Goal: Feedback & Contribution: Leave review/rating

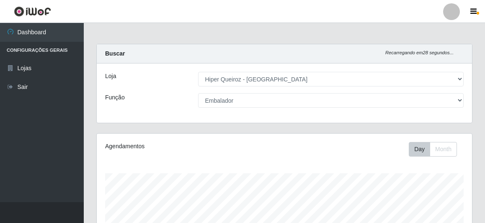
select select "513"
select select "1"
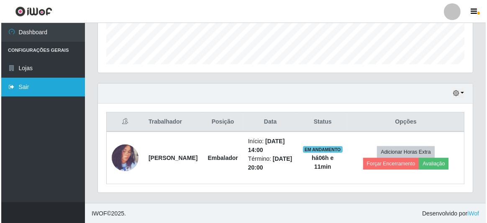
scroll to position [174, 375]
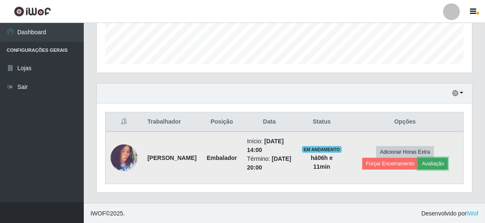
click at [438, 160] on button "Avaliação" at bounding box center [433, 164] width 30 height 12
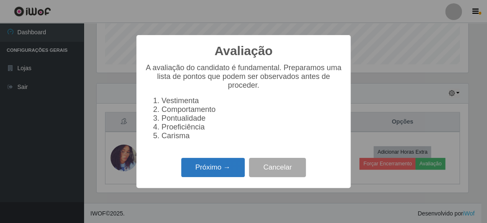
click at [236, 173] on button "Próximo →" at bounding box center [213, 168] width 64 height 20
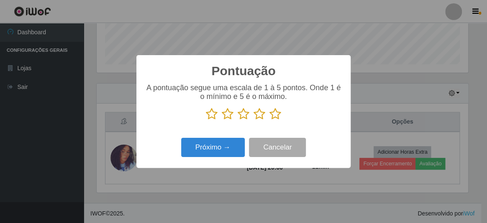
scroll to position [418291, 418093]
drag, startPoint x: 209, startPoint y: 115, endPoint x: 223, endPoint y: 113, distance: 14.0
click at [210, 114] on icon at bounding box center [212, 114] width 12 height 13
click at [206, 121] on input "radio" at bounding box center [206, 121] width 0 height 0
drag, startPoint x: 226, startPoint y: 114, endPoint x: 261, endPoint y: 113, distance: 35.2
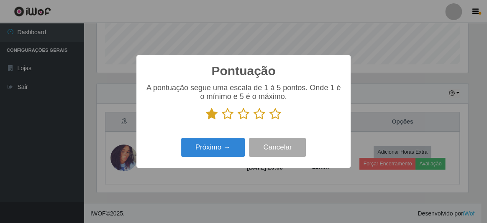
click at [230, 114] on icon at bounding box center [228, 114] width 12 height 13
click at [222, 121] on input "radio" at bounding box center [222, 121] width 0 height 0
click at [247, 115] on icon at bounding box center [244, 114] width 12 height 13
click at [238, 121] on input "radio" at bounding box center [238, 121] width 0 height 0
click at [259, 115] on icon at bounding box center [260, 114] width 12 height 13
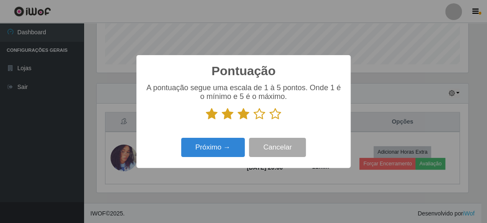
click at [254, 121] on input "radio" at bounding box center [254, 121] width 0 height 0
click at [275, 113] on icon at bounding box center [275, 114] width 12 height 13
click at [269, 121] on input "radio" at bounding box center [269, 121] width 0 height 0
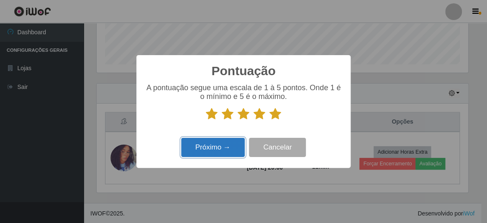
click at [231, 149] on button "Próximo →" at bounding box center [213, 148] width 64 height 20
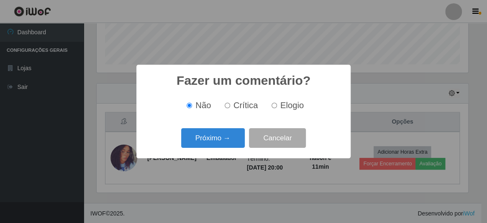
click at [275, 107] on input "Elogio" at bounding box center [274, 105] width 5 height 5
radio input "true"
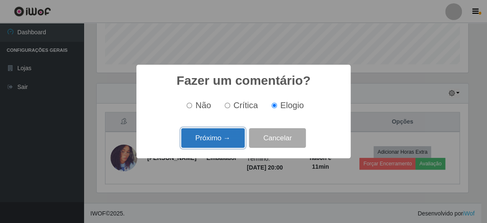
click at [230, 139] on button "Próximo →" at bounding box center [213, 138] width 64 height 20
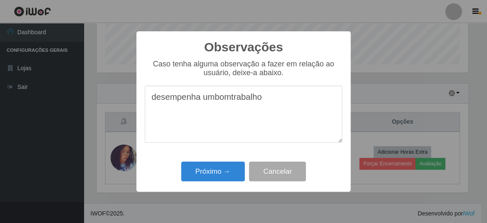
click at [213, 98] on textarea "desempenha umbomtrabalho" at bounding box center [244, 114] width 198 height 57
click at [234, 106] on textarea "desempenha um bomtrabalho" at bounding box center [244, 114] width 198 height 57
type textarea "desempenha um bom trabalho"
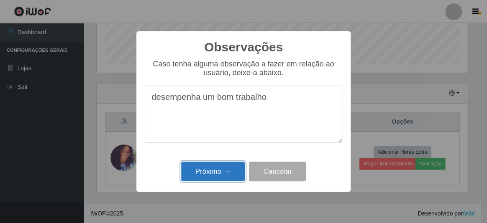
click at [219, 173] on button "Próximo →" at bounding box center [213, 172] width 64 height 20
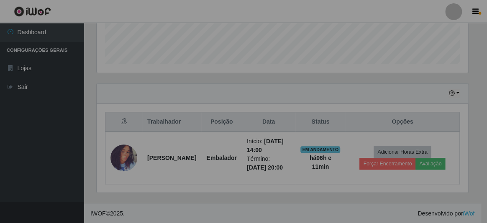
scroll to position [174, 375]
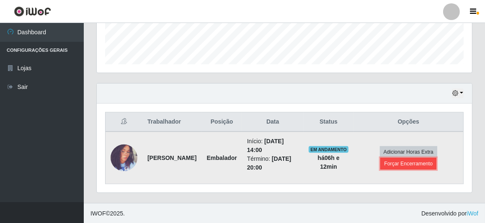
click at [408, 164] on button "Forçar Encerramento" at bounding box center [408, 164] width 56 height 12
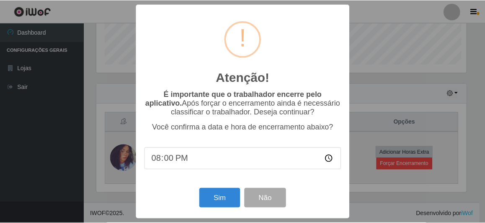
scroll to position [174, 371]
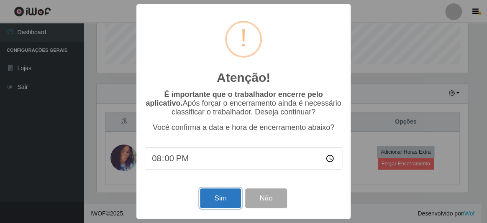
click at [220, 208] on button "Sim" at bounding box center [220, 199] width 41 height 20
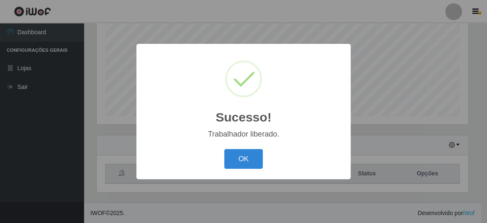
drag, startPoint x: 252, startPoint y: 156, endPoint x: 285, endPoint y: 146, distance: 34.6
click at [280, 146] on div "Sucesso! × Trabalhador liberado. OK Cancel" at bounding box center [243, 112] width 214 height 136
click at [234, 163] on button "OK" at bounding box center [243, 159] width 39 height 20
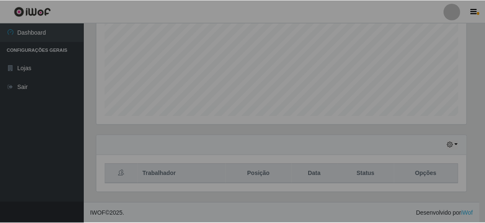
scroll to position [174, 375]
